Goal: Register for event/course

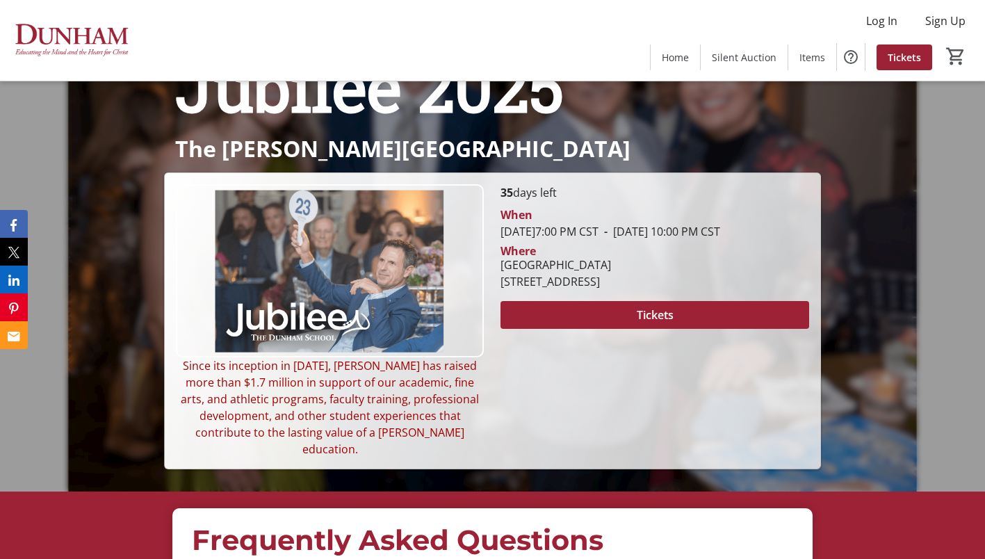
scroll to position [124, 0]
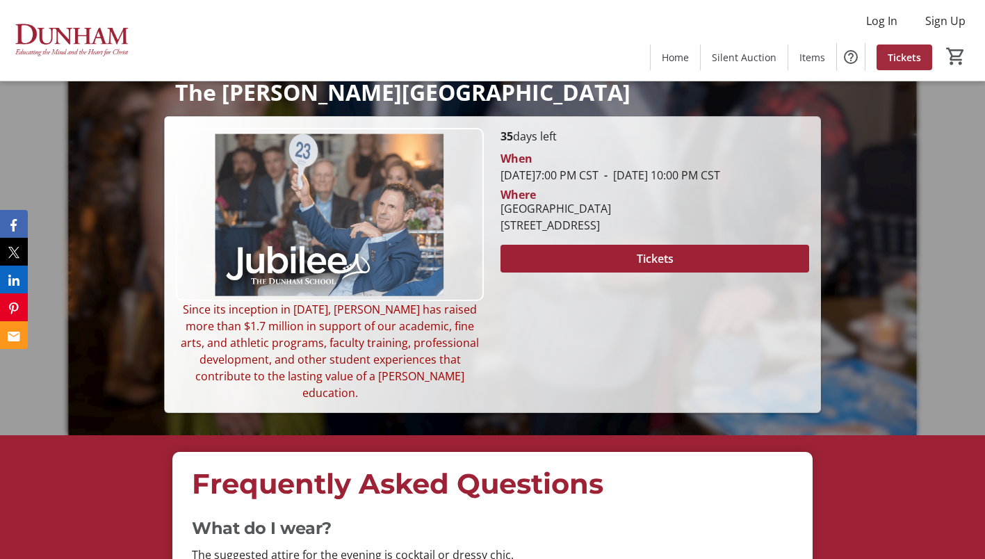
click at [897, 50] on span "Tickets" at bounding box center [904, 57] width 33 height 15
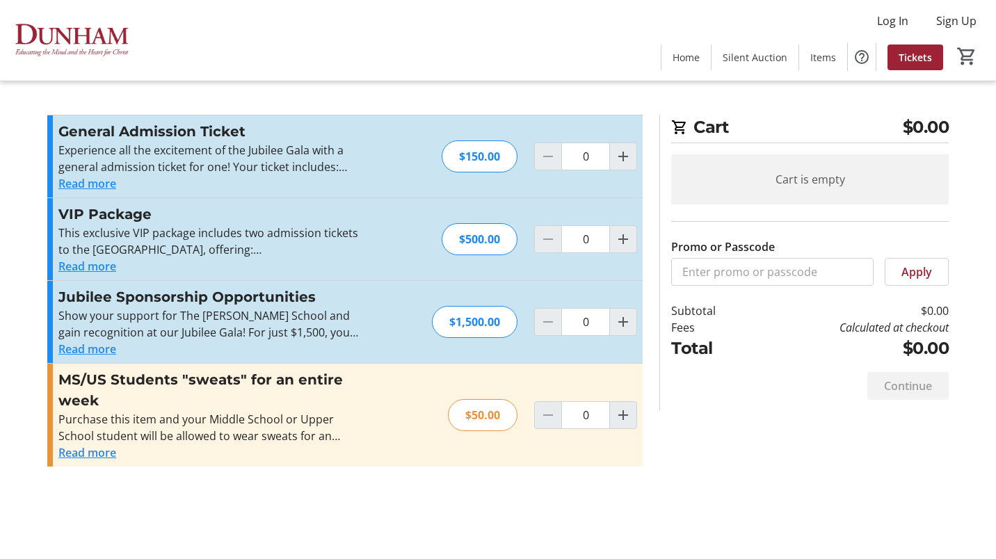
click at [102, 265] on button "Read more" at bounding box center [87, 266] width 58 height 17
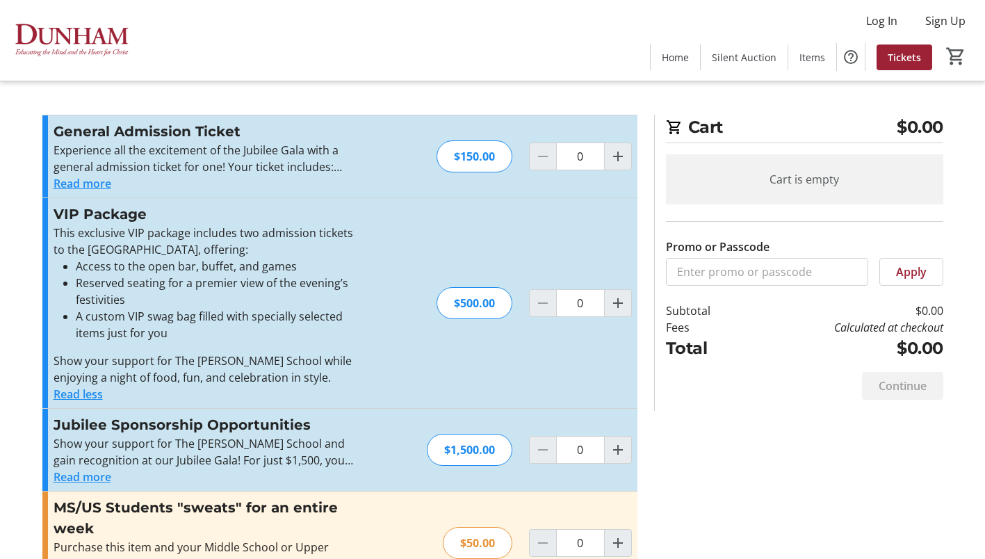
scroll to position [4, 0]
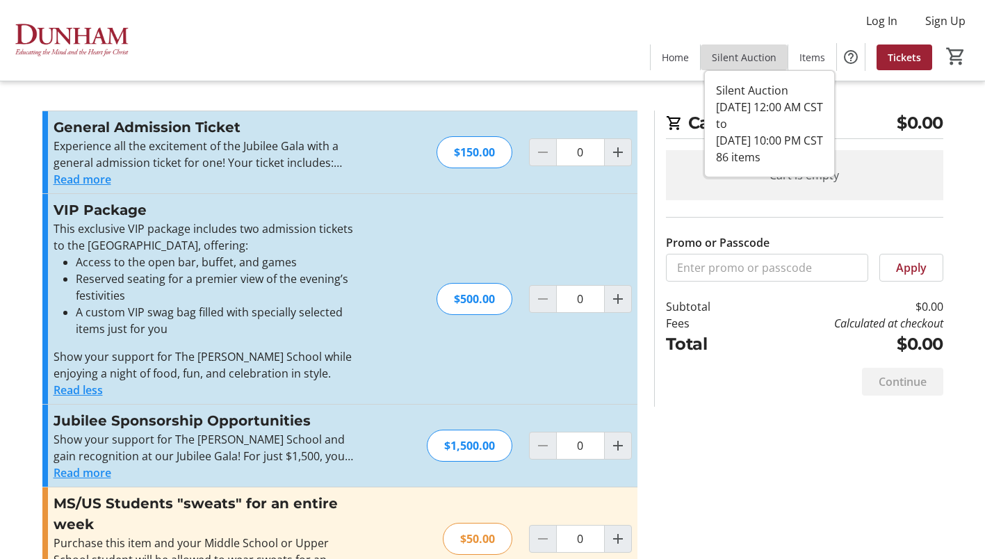
click at [755, 54] on span "Silent Auction" at bounding box center [744, 57] width 65 height 15
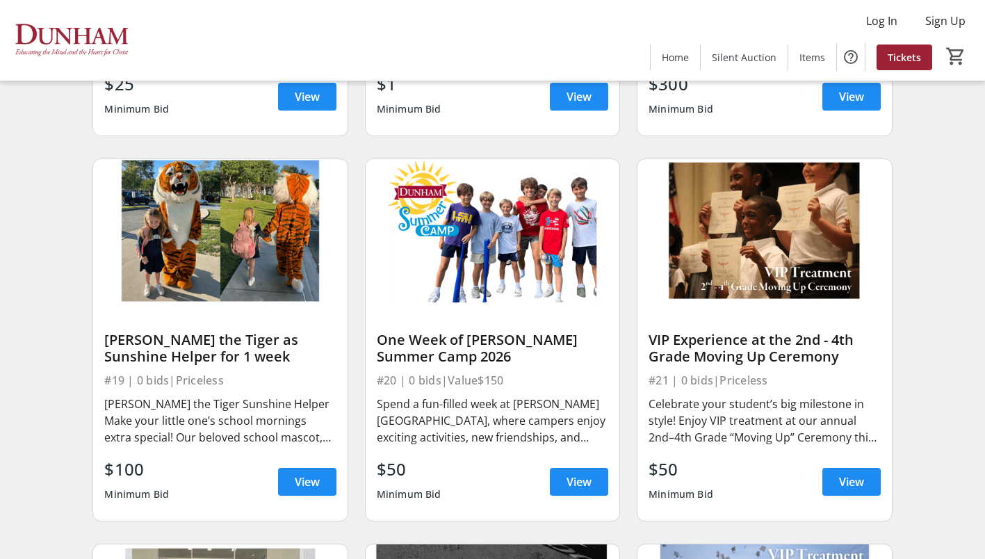
scroll to position [2348, 0]
